Goal: Check status: Check status

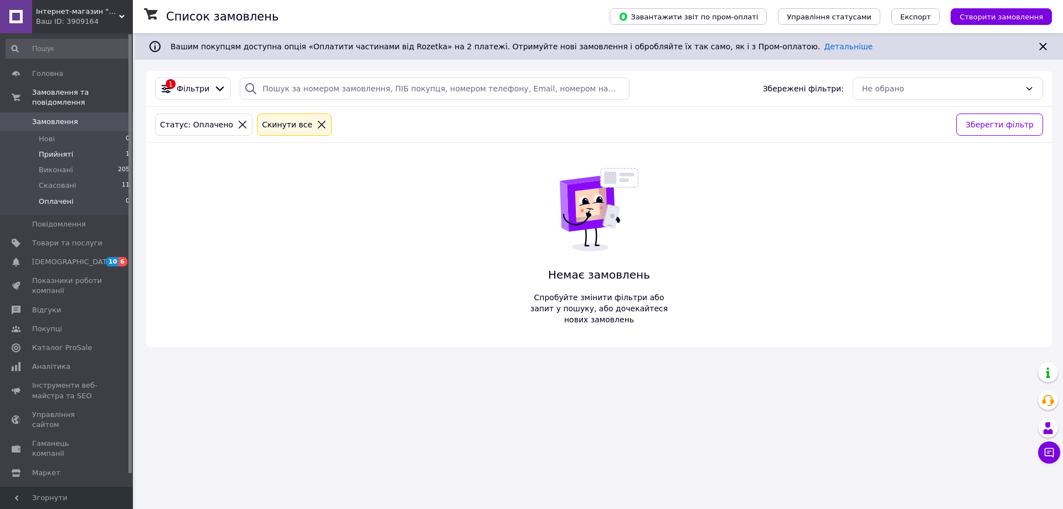
click at [54, 149] on span "Прийняті" at bounding box center [56, 154] width 34 height 10
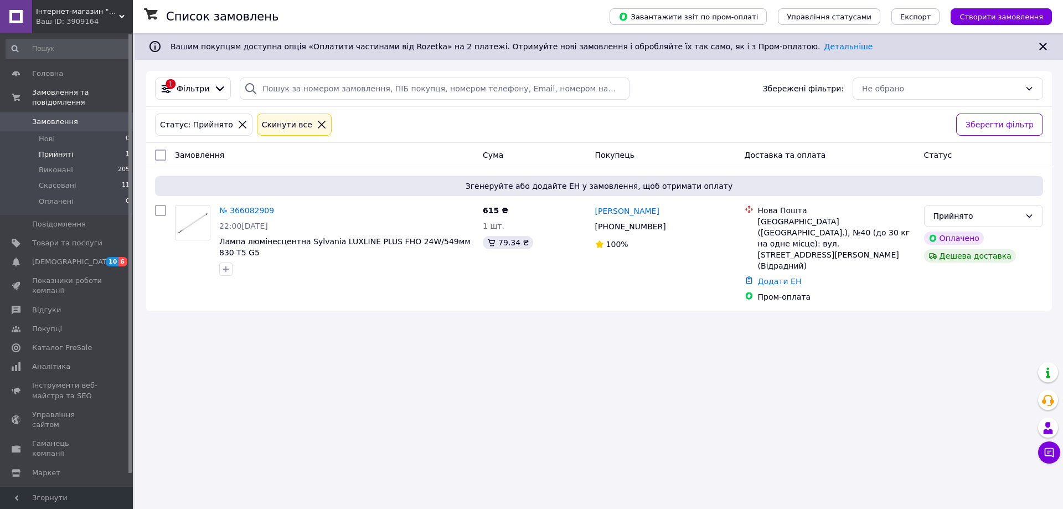
click at [368, 347] on div "Список замовлень Завантажити звіт по пром-оплаті Управління статусами Експорт С…" at bounding box center [599, 254] width 928 height 509
click at [48, 134] on span "Нові" at bounding box center [47, 139] width 16 height 10
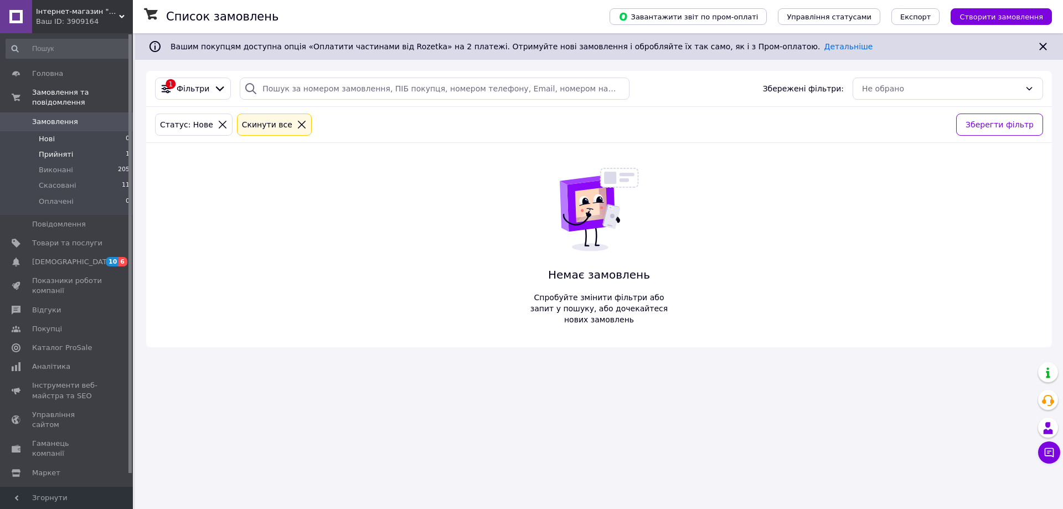
click at [51, 149] on span "Прийняті" at bounding box center [56, 154] width 34 height 10
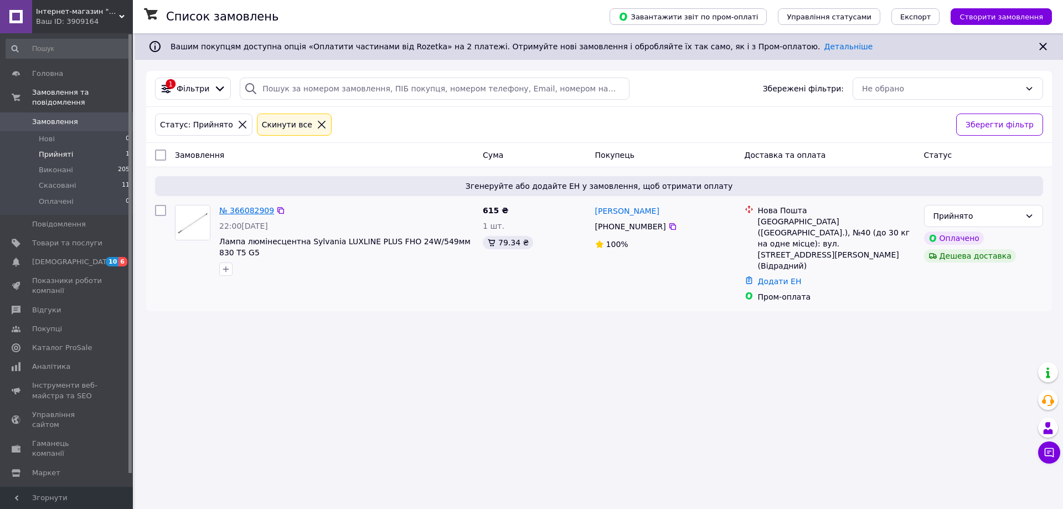
click at [256, 213] on link "№ 366082909" at bounding box center [246, 210] width 55 height 9
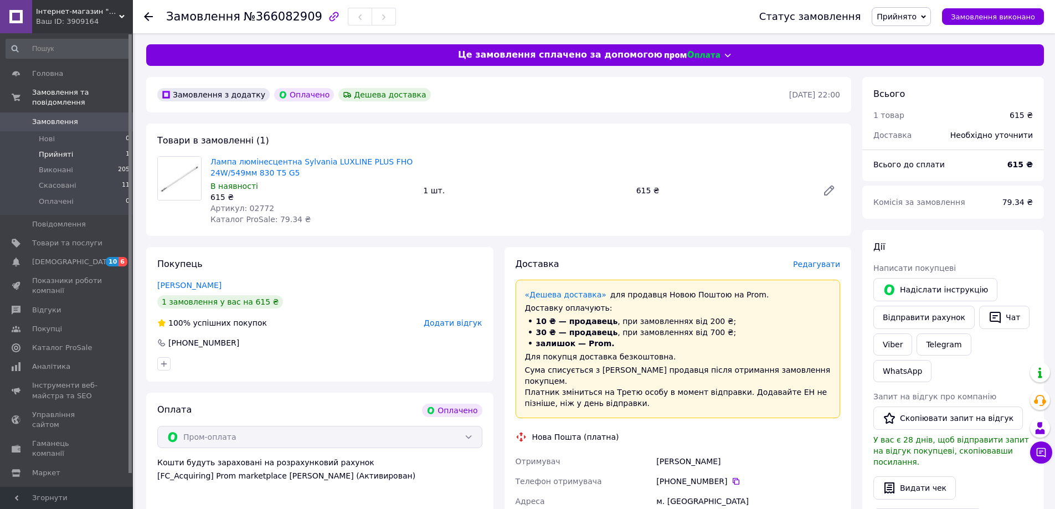
click at [50, 149] on span "Прийняті" at bounding box center [56, 154] width 34 height 10
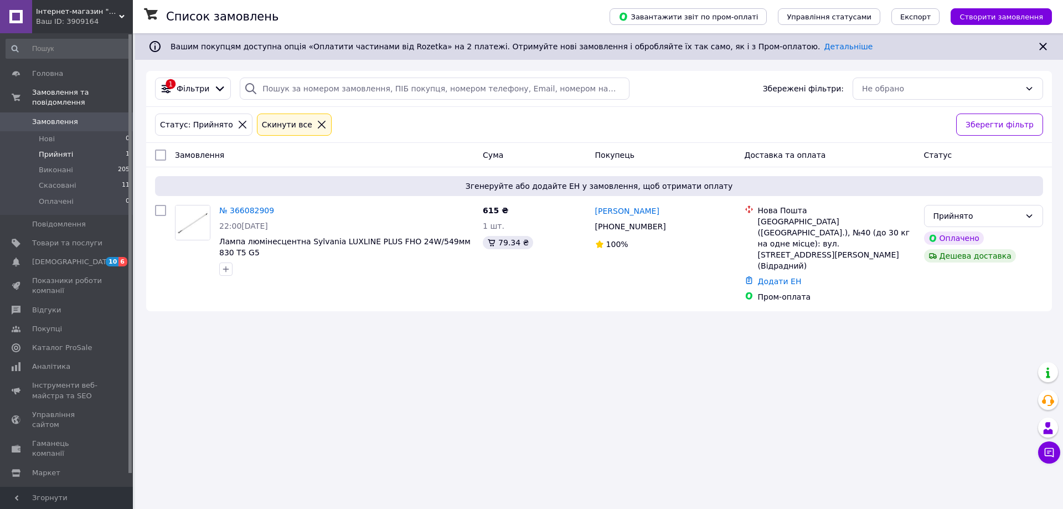
click at [56, 149] on span "Прийняті" at bounding box center [56, 154] width 34 height 10
click at [1030, 218] on icon at bounding box center [1029, 215] width 9 height 9
click at [478, 450] on div "Список замовлень Завантажити звіт по пром-оплаті Управління статусами Експорт С…" at bounding box center [599, 254] width 928 height 509
